Goal: Information Seeking & Learning: Learn about a topic

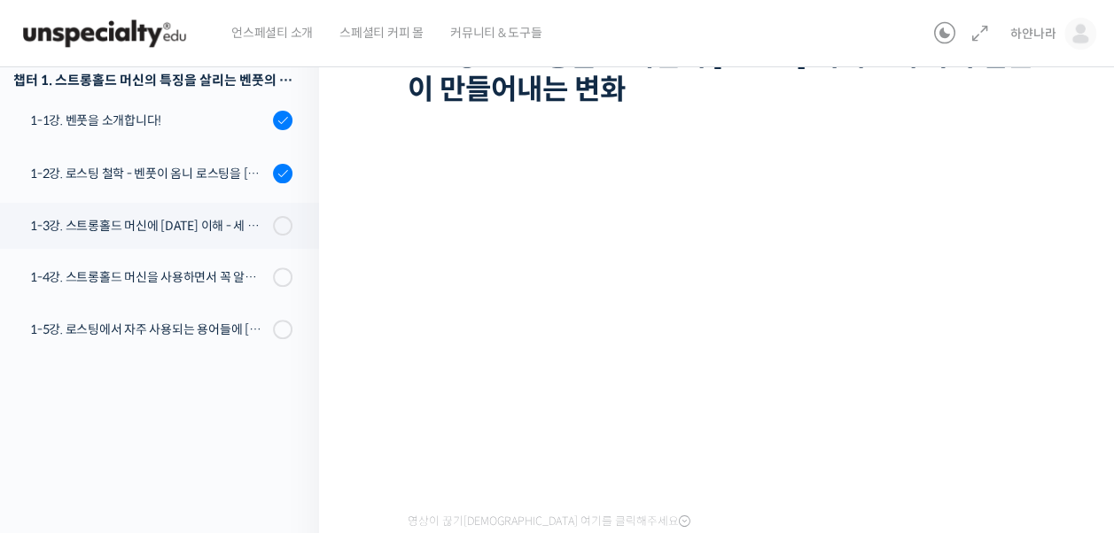
scroll to position [147, 0]
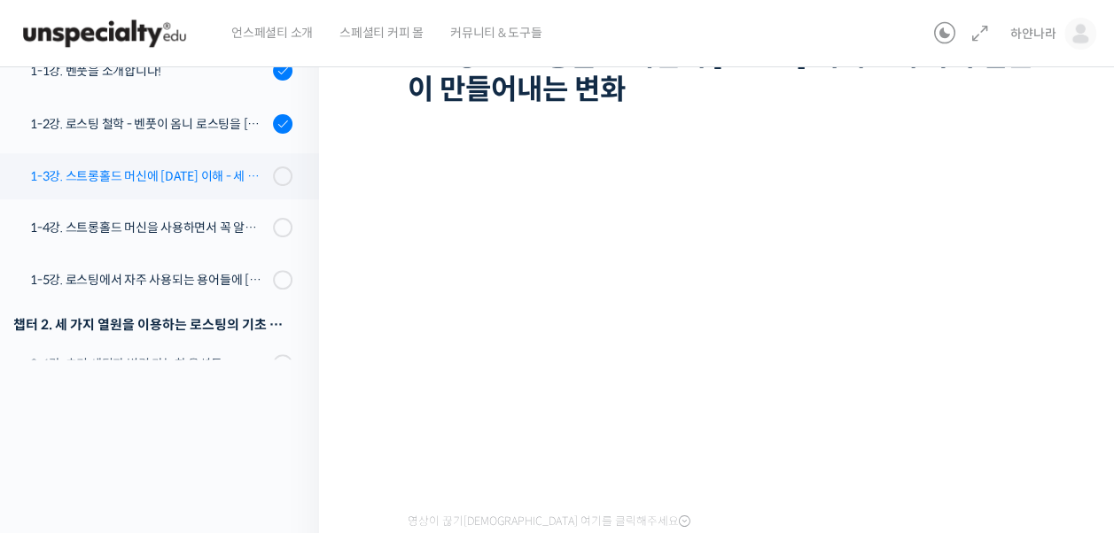
click at [207, 173] on div "1-3강. 스트롱홀드 머신에 [DATE] 이해 - 세 가지 열원이 만들어내는 변화" at bounding box center [148, 176] width 237 height 19
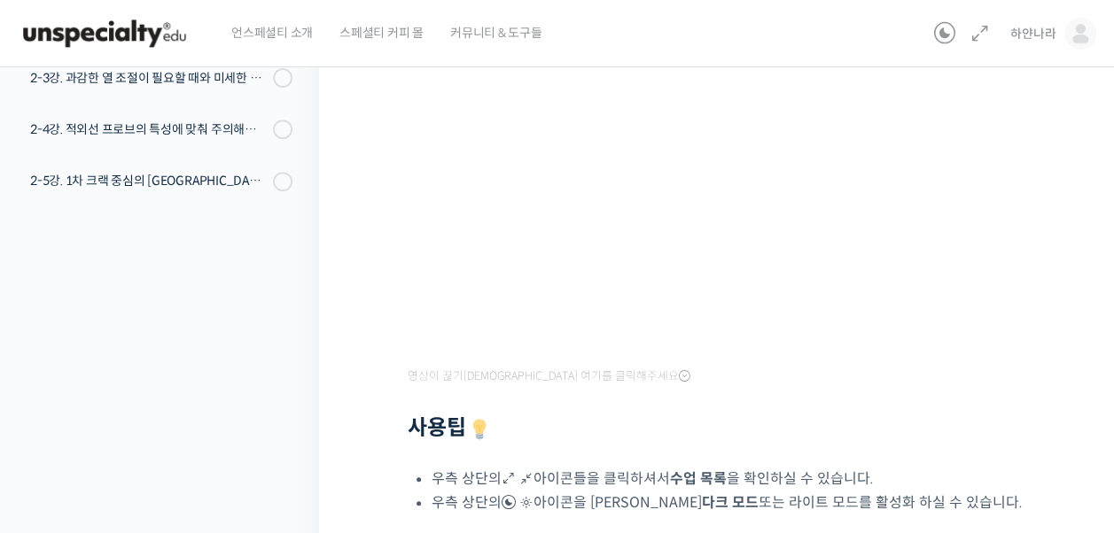
scroll to position [468, 0]
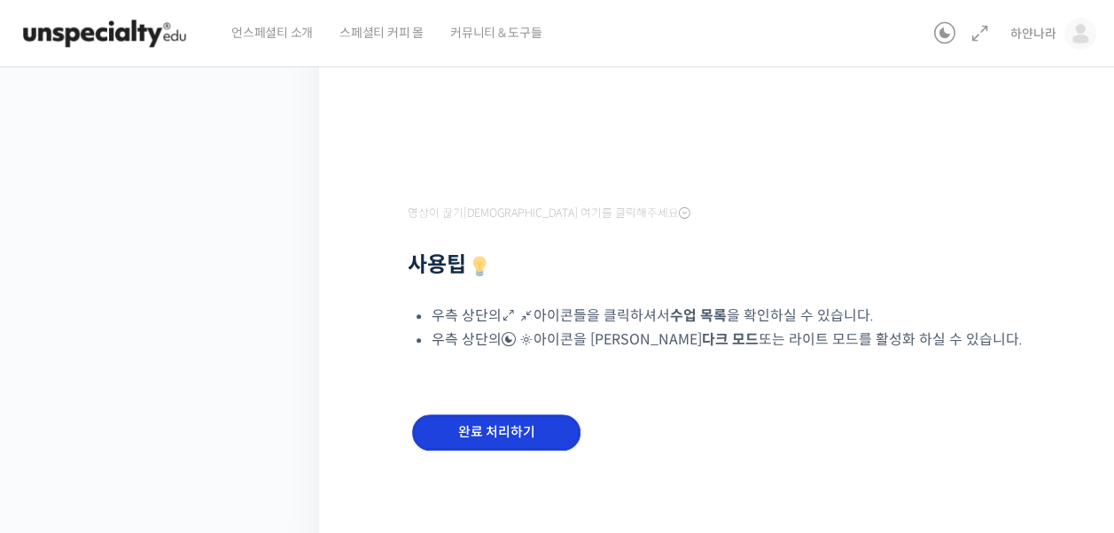
click at [538, 445] on input "완료 처리하기" at bounding box center [496, 433] width 168 height 36
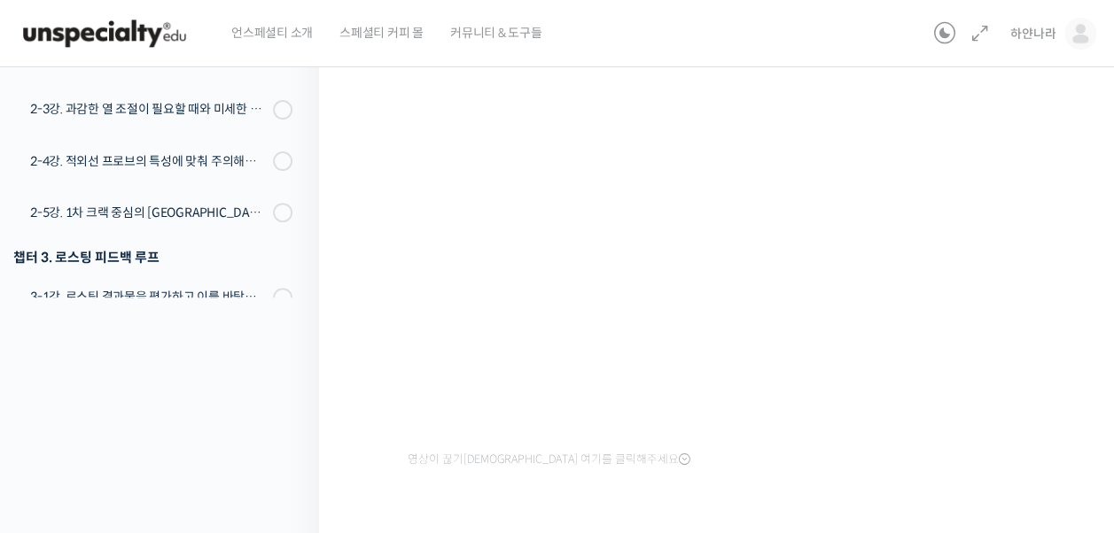
scroll to position [317, 0]
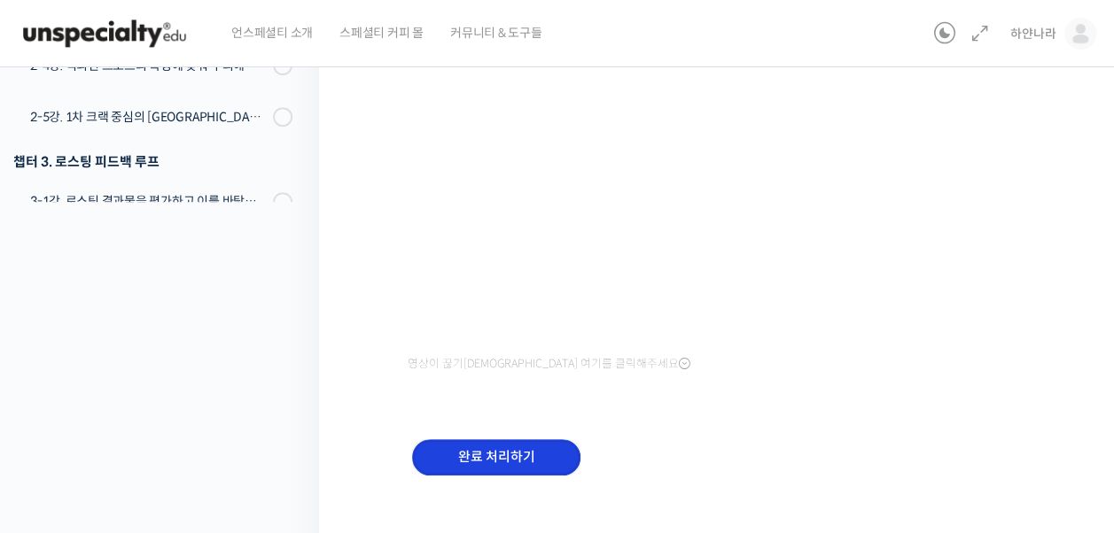
click at [499, 455] on input "완료 처리하기" at bounding box center [496, 458] width 168 height 36
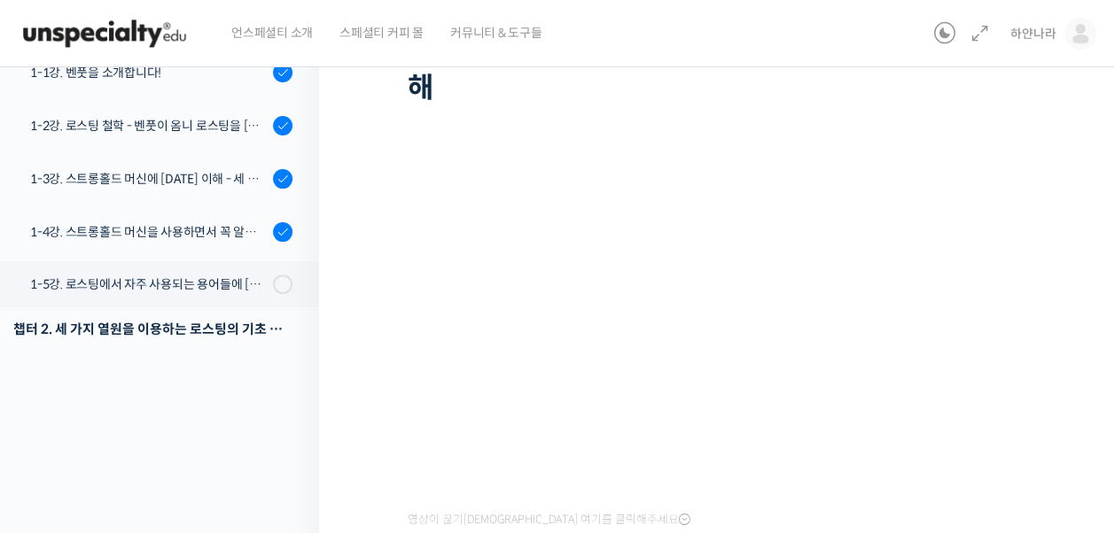
scroll to position [307, 0]
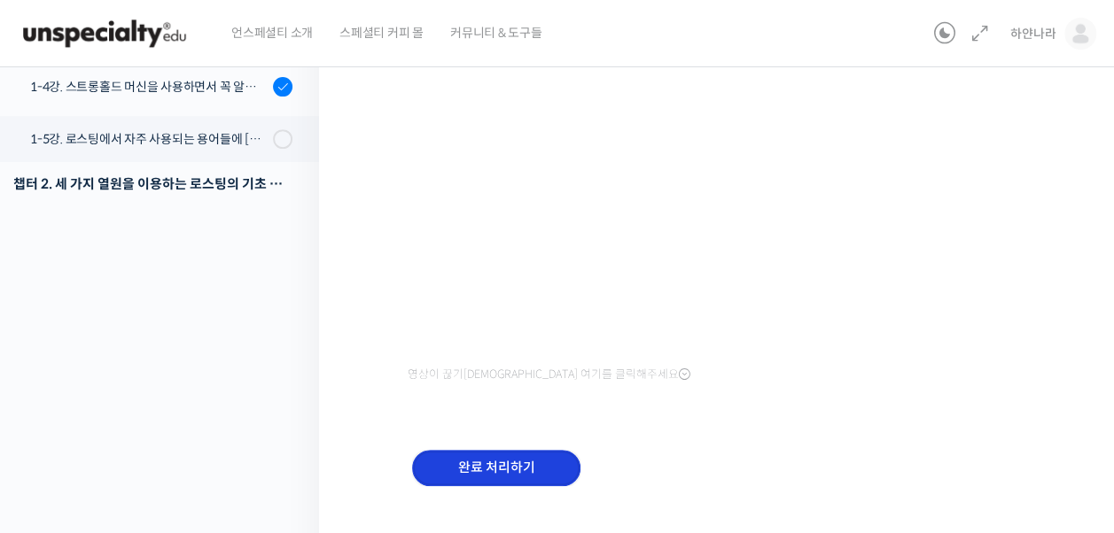
click at [457, 450] on input "완료 처리하기" at bounding box center [496, 468] width 168 height 36
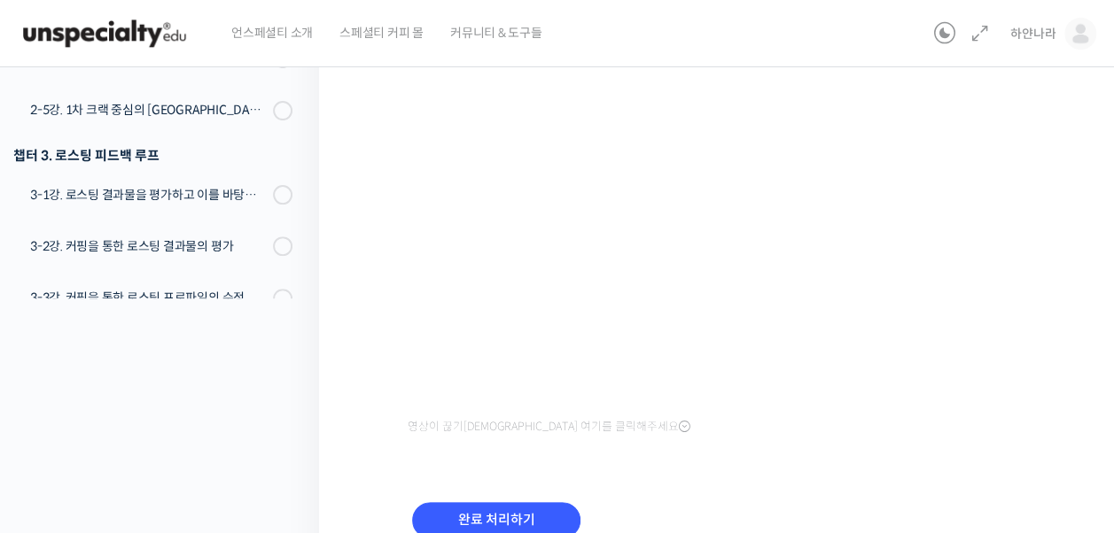
scroll to position [123, 0]
